Goal: Information Seeking & Learning: Learn about a topic

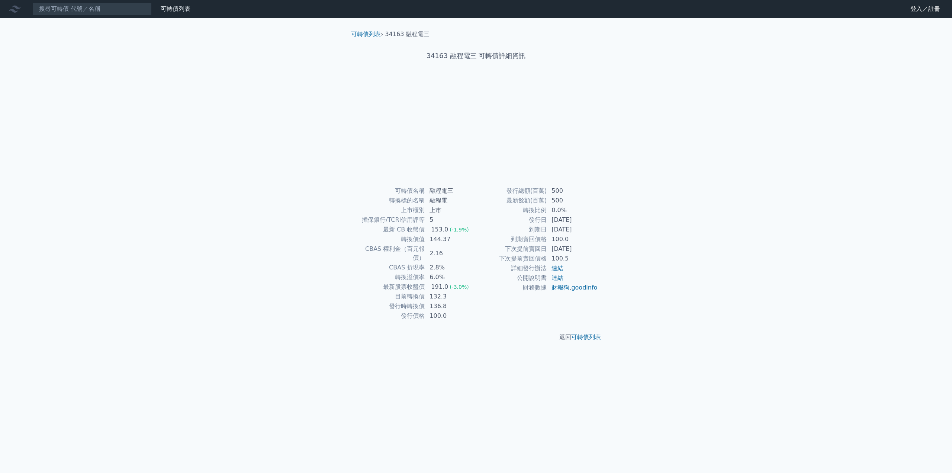
click at [81, 7] on input at bounding box center [92, 9] width 119 height 13
click at [96, 8] on input "5439" at bounding box center [92, 9] width 119 height 13
type input "5439"
click at [168, 7] on link "可轉債列表" at bounding box center [176, 8] width 30 height 7
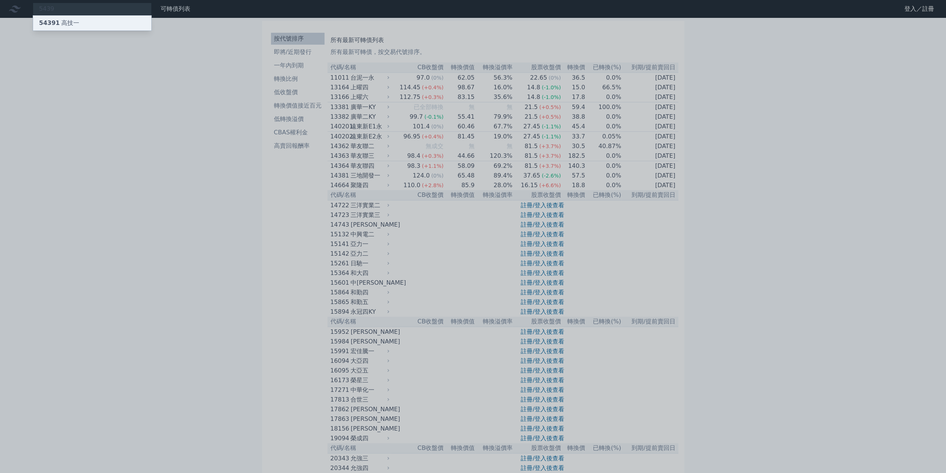
type input "5439"
click at [115, 25] on div "54391 高技一" at bounding box center [92, 23] width 118 height 15
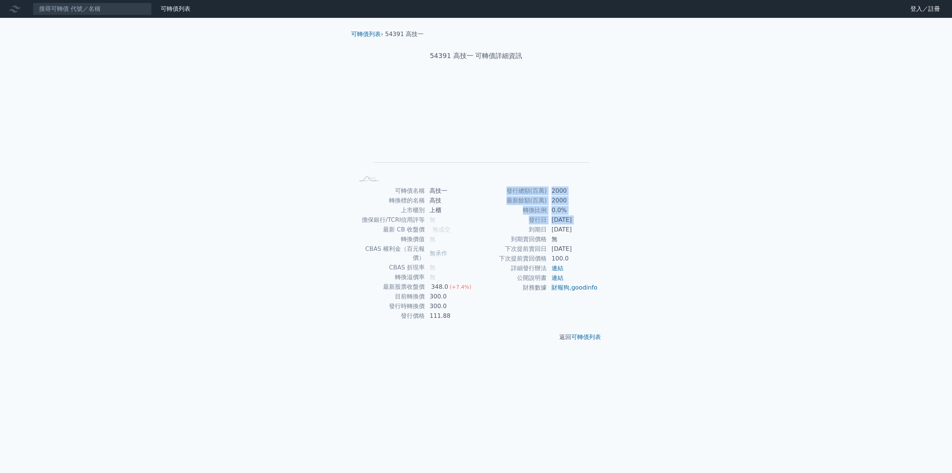
drag, startPoint x: 526, startPoint y: 225, endPoint x: 599, endPoint y: 233, distance: 73.3
click at [599, 233] on div "可轉債名稱 高技一 轉換標的名稱 高技 上市櫃別 上櫃 擔保銀行/TCRI信用評等 無 最新 CB 收盤價 無成交 轉換價值 無 CBAS 權利金（百元報價）…" at bounding box center [476, 253] width 262 height 135
click at [599, 234] on div "可轉債名稱 高技一 轉換標的名稱 高技 上市櫃別 上櫃 擔保銀行/TCRI信用評等 無 最新 CB 收盤價 無成交 轉換價值 無 CBAS 權利金（百元報價）…" at bounding box center [476, 253] width 262 height 135
